Goal: Information Seeking & Learning: Learn about a topic

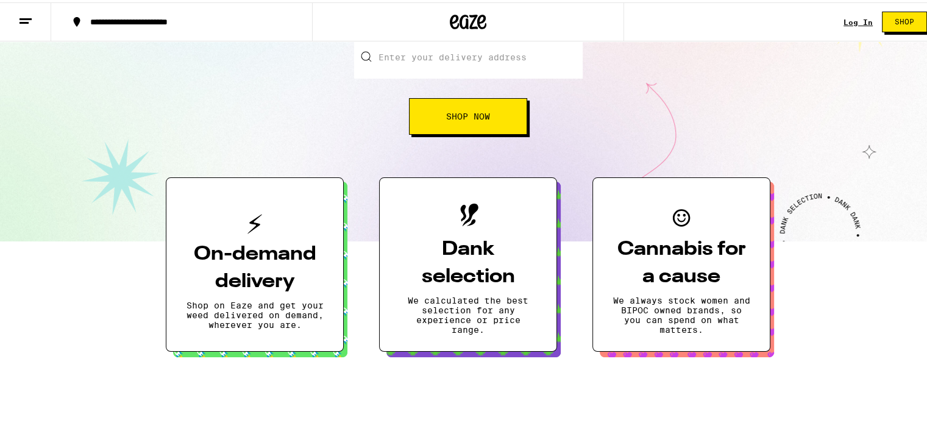
scroll to position [183, 0]
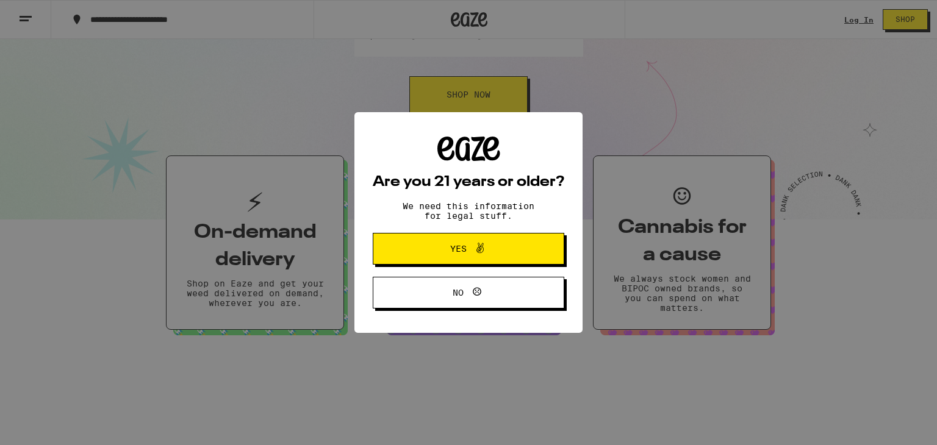
click at [431, 252] on span "Yes" at bounding box center [468, 249] width 93 height 16
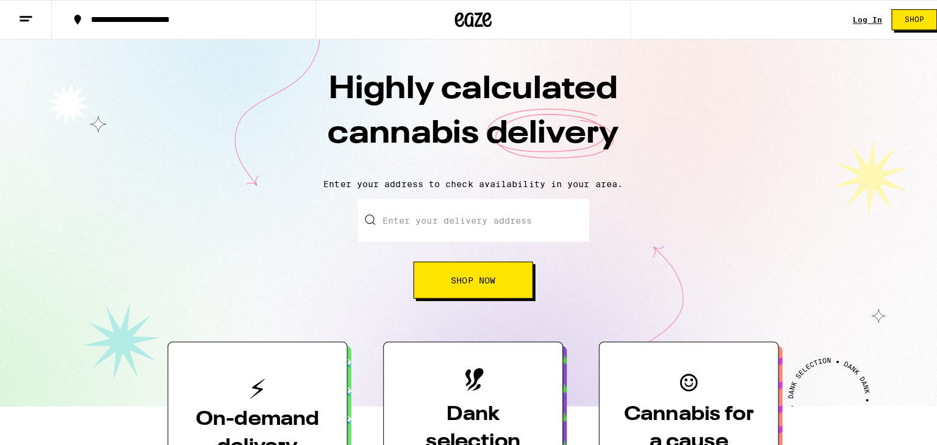
scroll to position [0, 0]
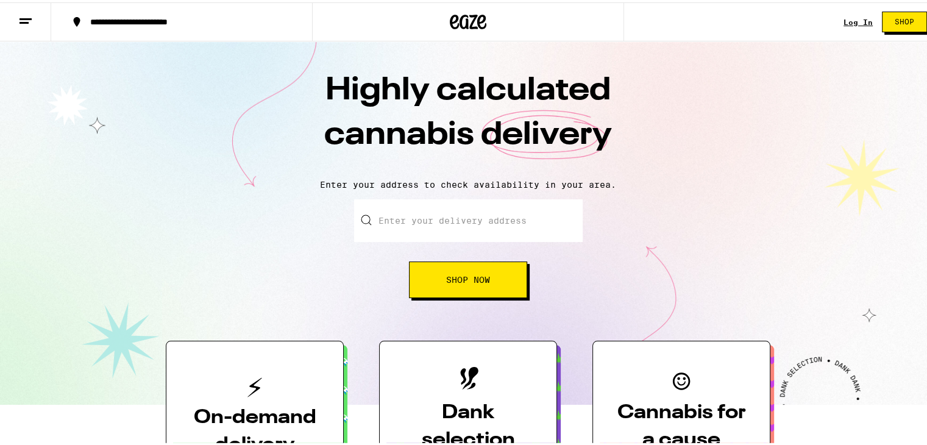
click at [32, 16] on icon at bounding box center [25, 19] width 15 height 15
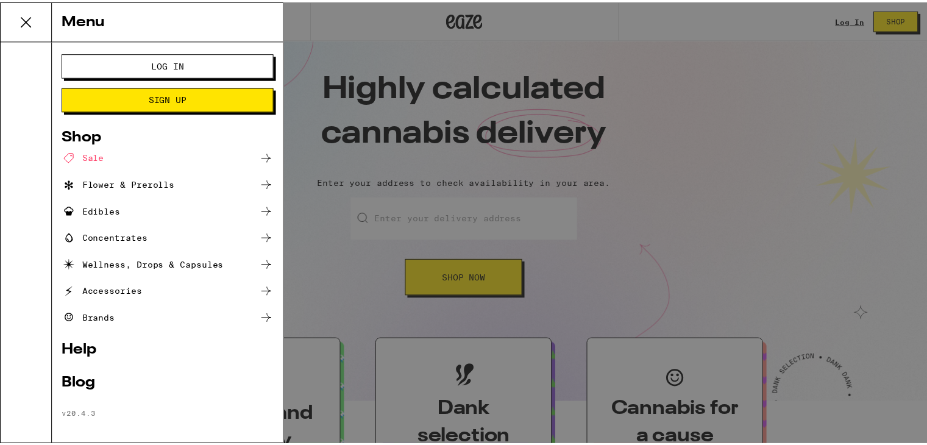
scroll to position [5, 0]
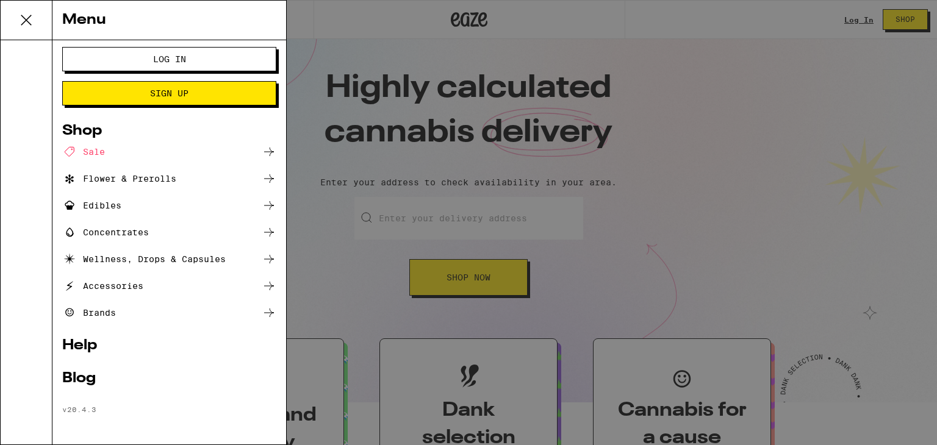
click at [86, 343] on link "Help" at bounding box center [169, 345] width 214 height 15
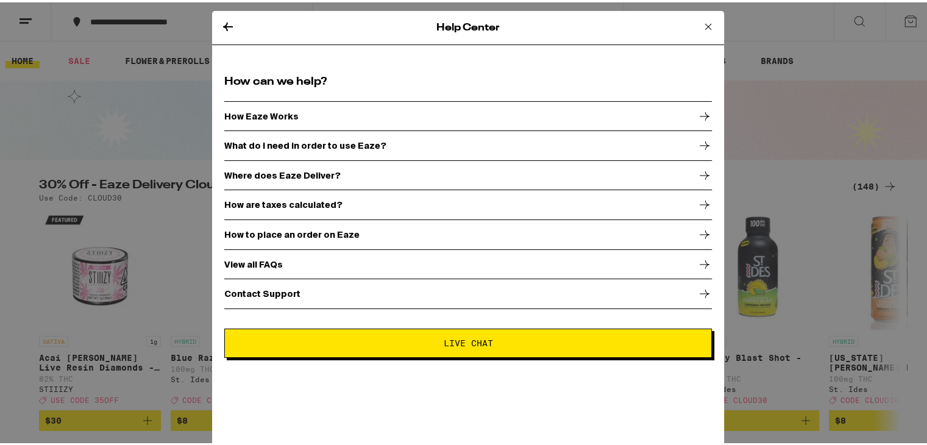
click at [241, 262] on p "View all FAQs" at bounding box center [253, 262] width 59 height 10
